Goal: Information Seeking & Learning: Learn about a topic

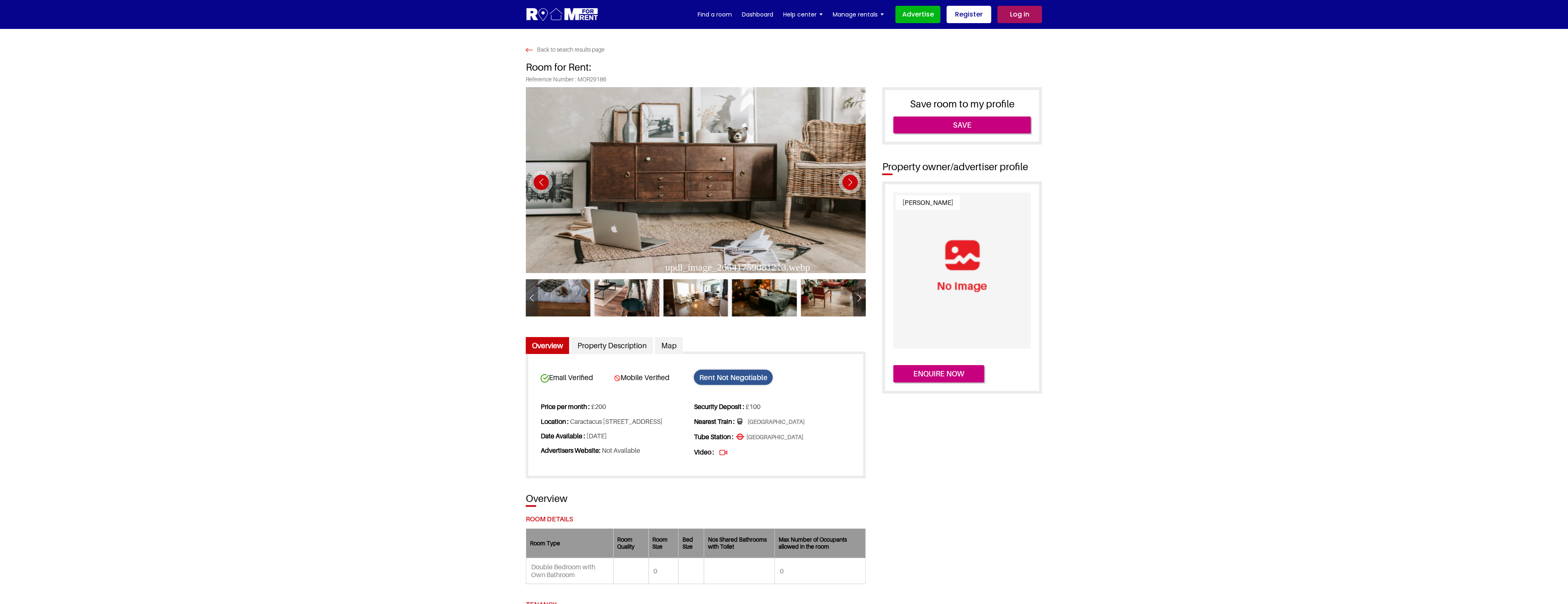
click at [848, 183] on div "Next slide" at bounding box center [850, 182] width 23 height 23
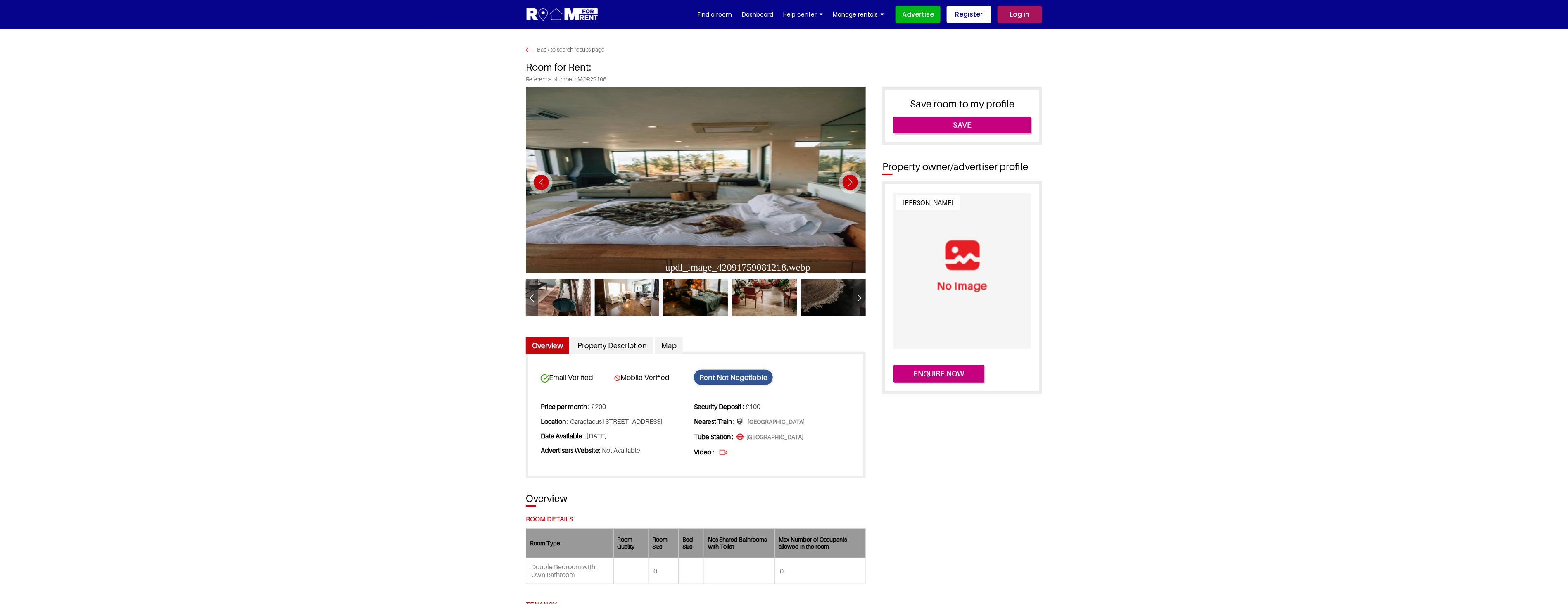
click at [848, 183] on div "Next slide" at bounding box center [850, 182] width 23 height 23
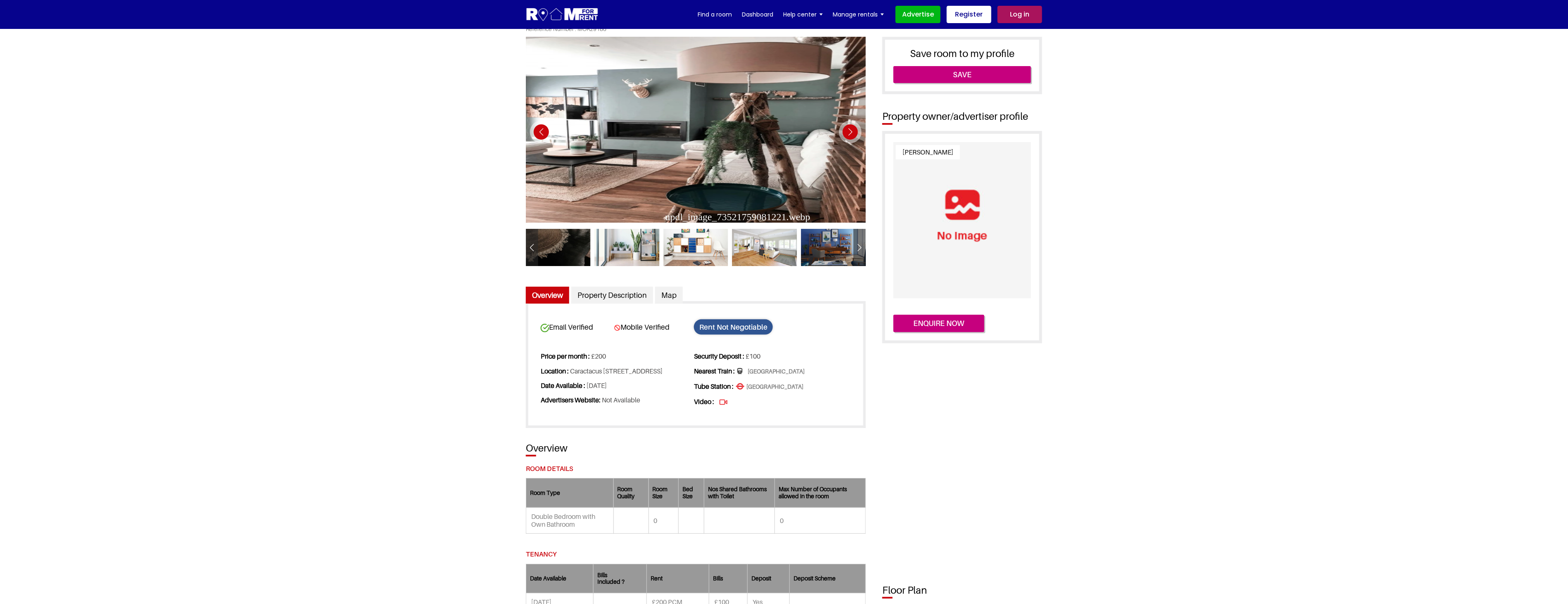
scroll to position [46, 0]
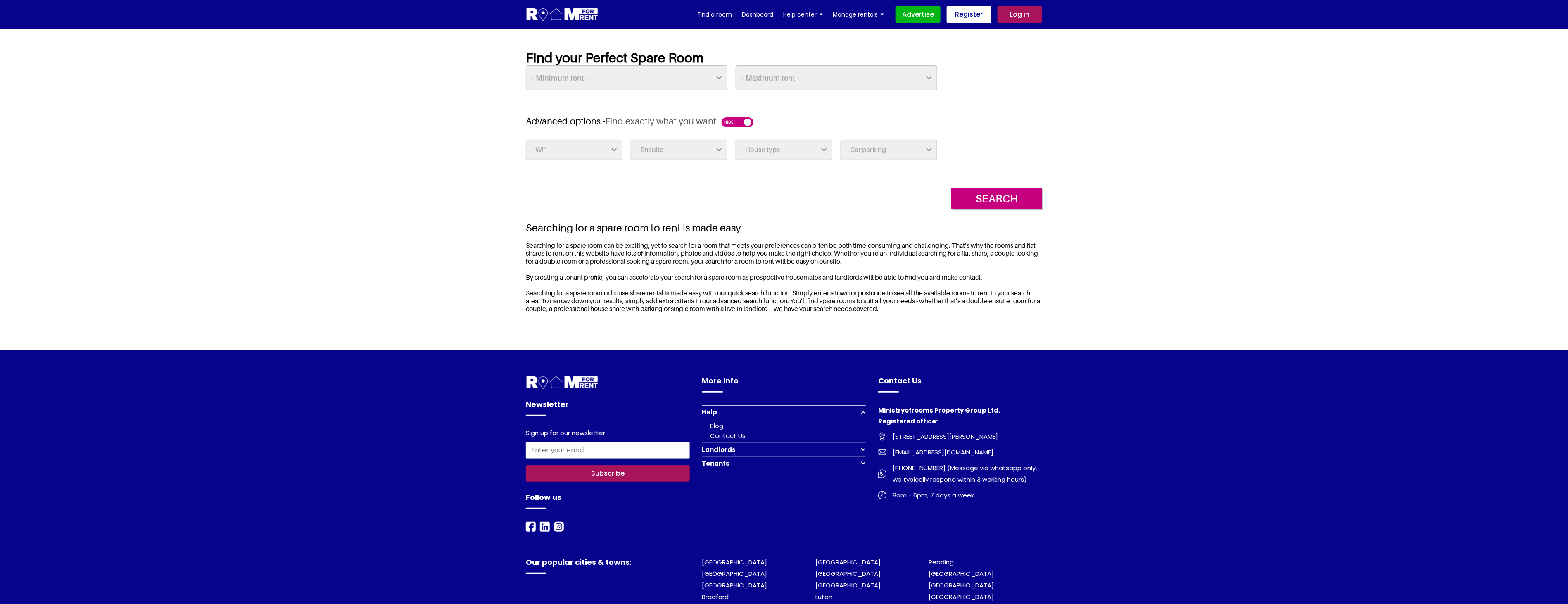
scroll to position [236, 0]
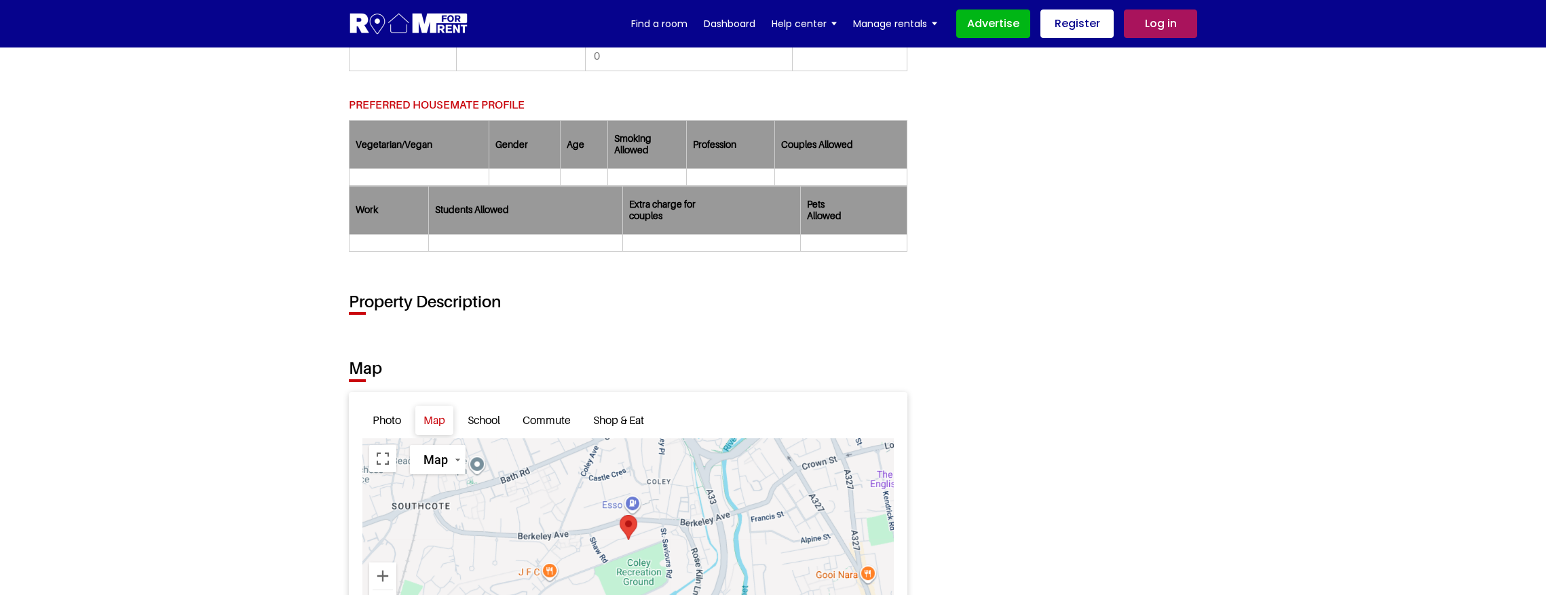
scroll to position [1705, 0]
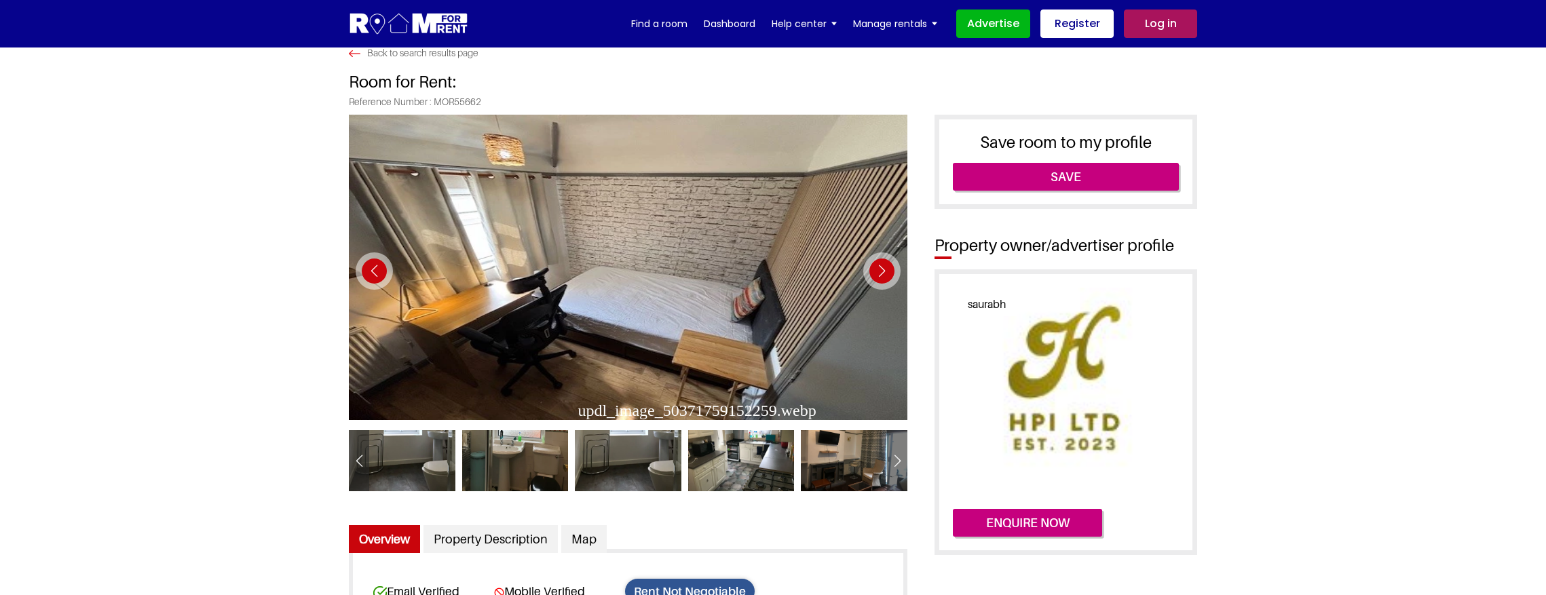
scroll to position [45, 0]
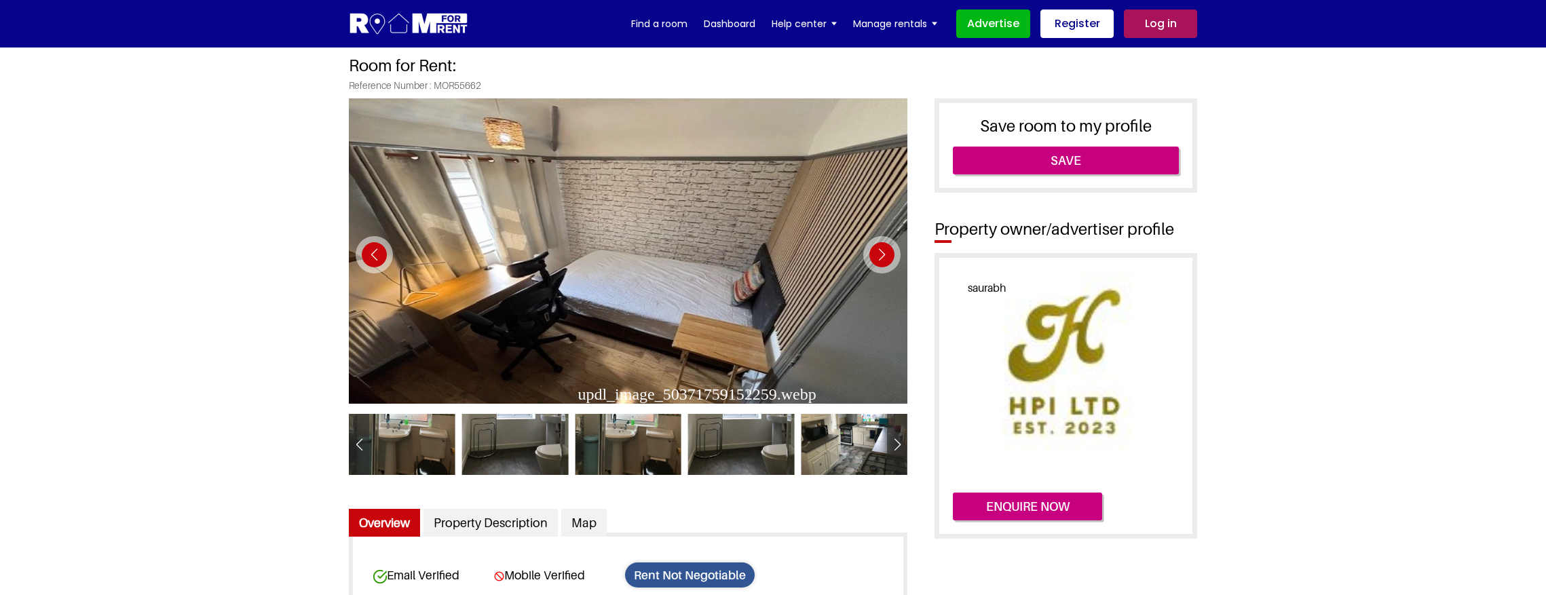
drag, startPoint x: 1273, startPoint y: 368, endPoint x: 1268, endPoint y: 377, distance: 10.9
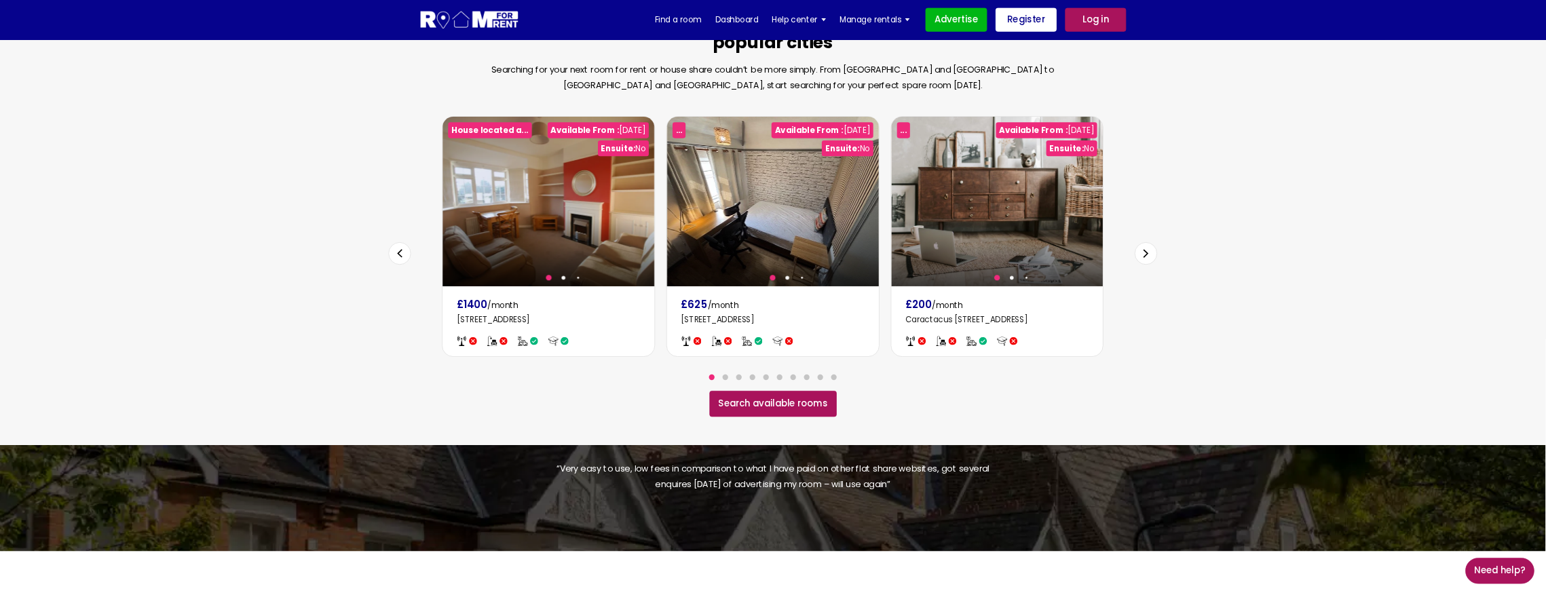
scroll to position [835, 0]
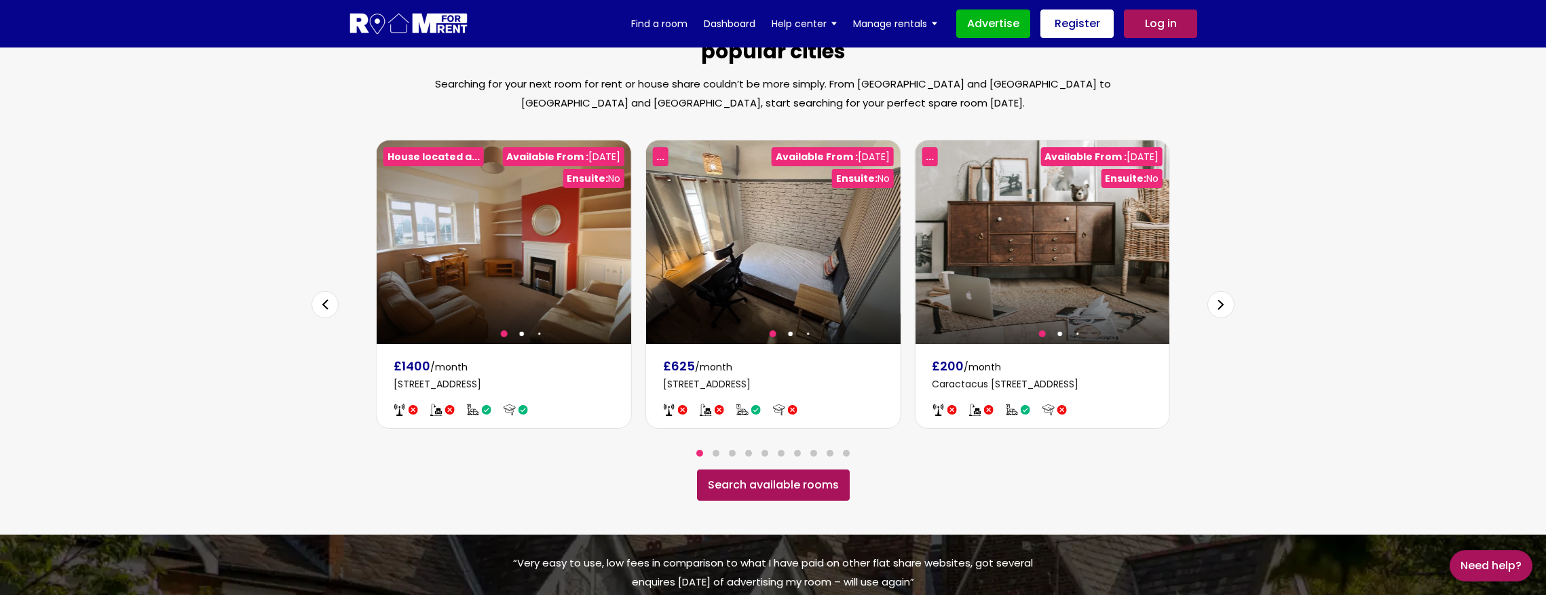
drag, startPoint x: 2493, startPoint y: 0, endPoint x: 1259, endPoint y: 347, distance: 1280.9
click at [1257, 342] on section "Latest spare rooms for rent in the [GEOGRAPHIC_DATA]’s most popular cities Sear…" at bounding box center [773, 256] width 1546 height 557
click at [1372, 265] on section "Latest spare rooms for rent in the [GEOGRAPHIC_DATA]’s most popular cities Sear…" at bounding box center [773, 256] width 1546 height 557
click at [1428, 322] on section "Latest spare rooms for rent in the [GEOGRAPHIC_DATA]’s most popular cities Sear…" at bounding box center [773, 256] width 1546 height 557
click at [1338, 314] on section "Latest spare rooms for rent in the [GEOGRAPHIC_DATA]’s most popular cities Sear…" at bounding box center [773, 256] width 1546 height 557
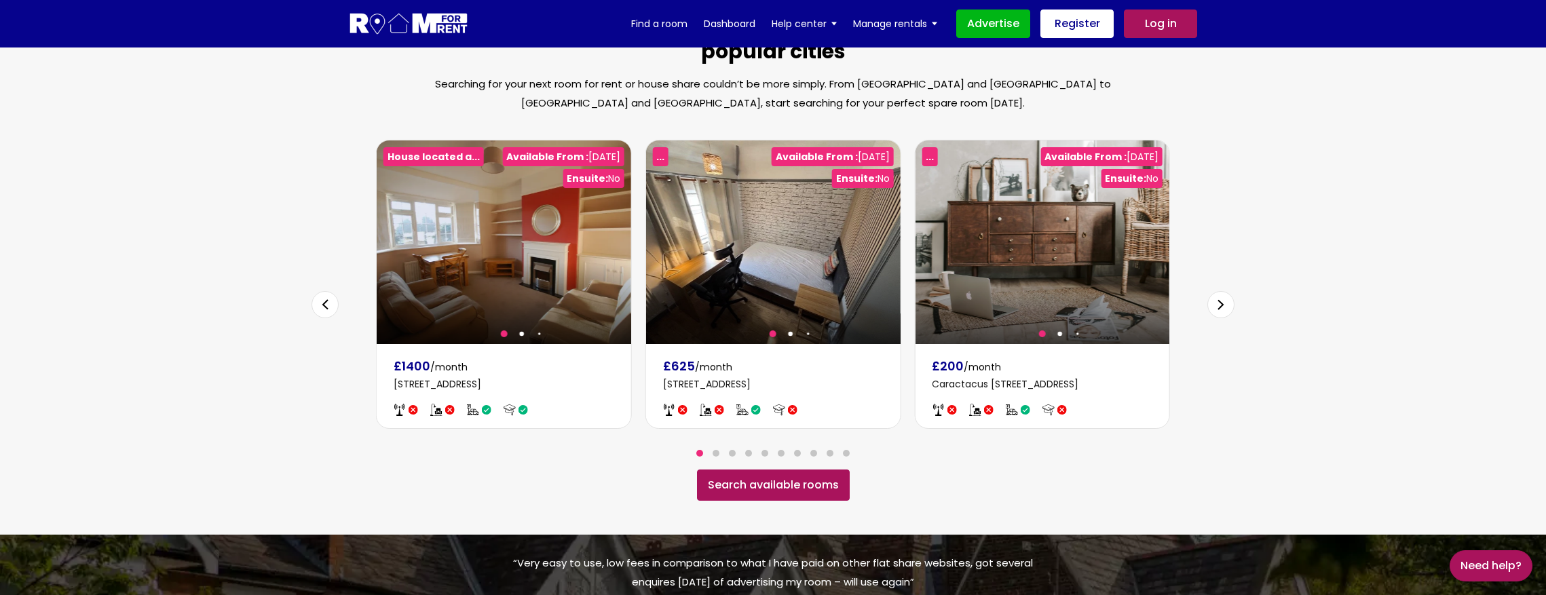
click at [478, 470] on div "Search available rooms" at bounding box center [773, 485] width 848 height 31
click at [1333, 354] on section "Latest spare rooms for rent in the [GEOGRAPHIC_DATA]’s most popular cities Sear…" at bounding box center [773, 256] width 1546 height 557
click at [1283, 271] on section "Latest spare rooms for rent in the [GEOGRAPHIC_DATA]’s most popular cities Sear…" at bounding box center [773, 256] width 1546 height 557
drag, startPoint x: 1368, startPoint y: 318, endPoint x: 1357, endPoint y: 322, distance: 11.6
click at [1367, 318] on section "Latest spare rooms for rent in the [GEOGRAPHIC_DATA]’s most popular cities Sear…" at bounding box center [773, 256] width 1546 height 557
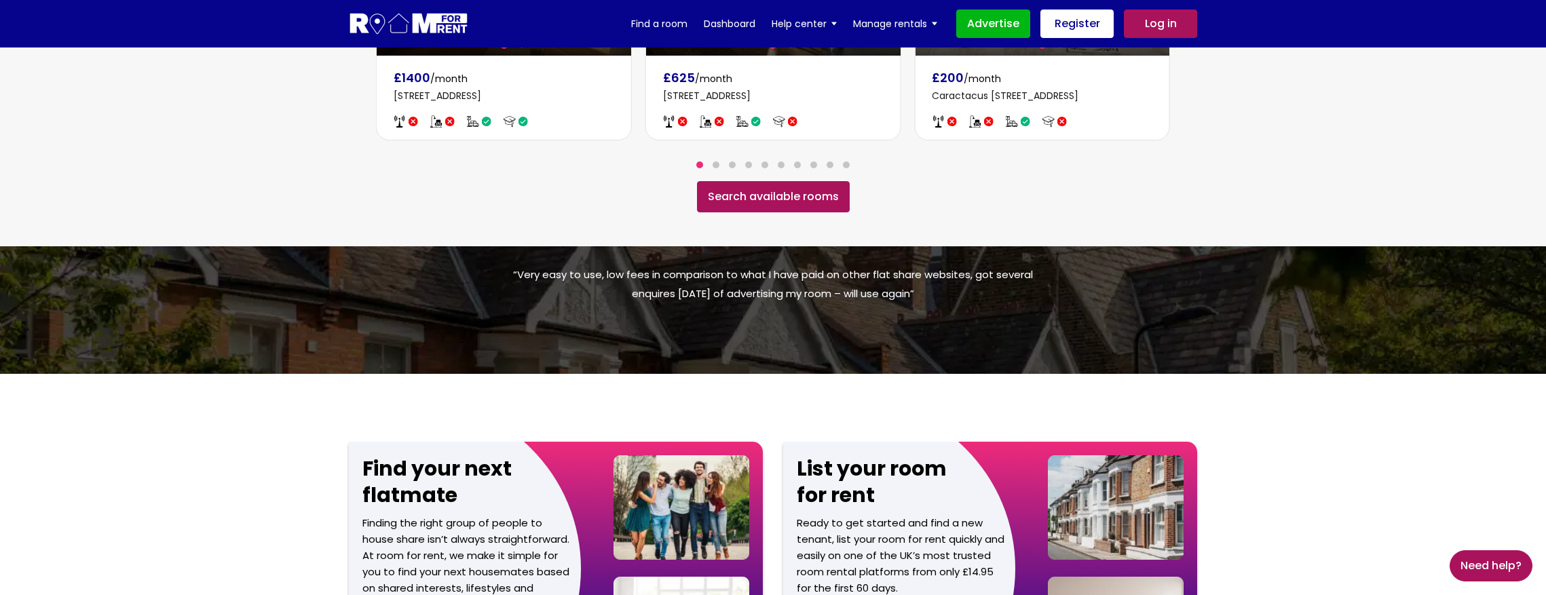
scroll to position [673, 0]
